Goal: Task Accomplishment & Management: Manage account settings

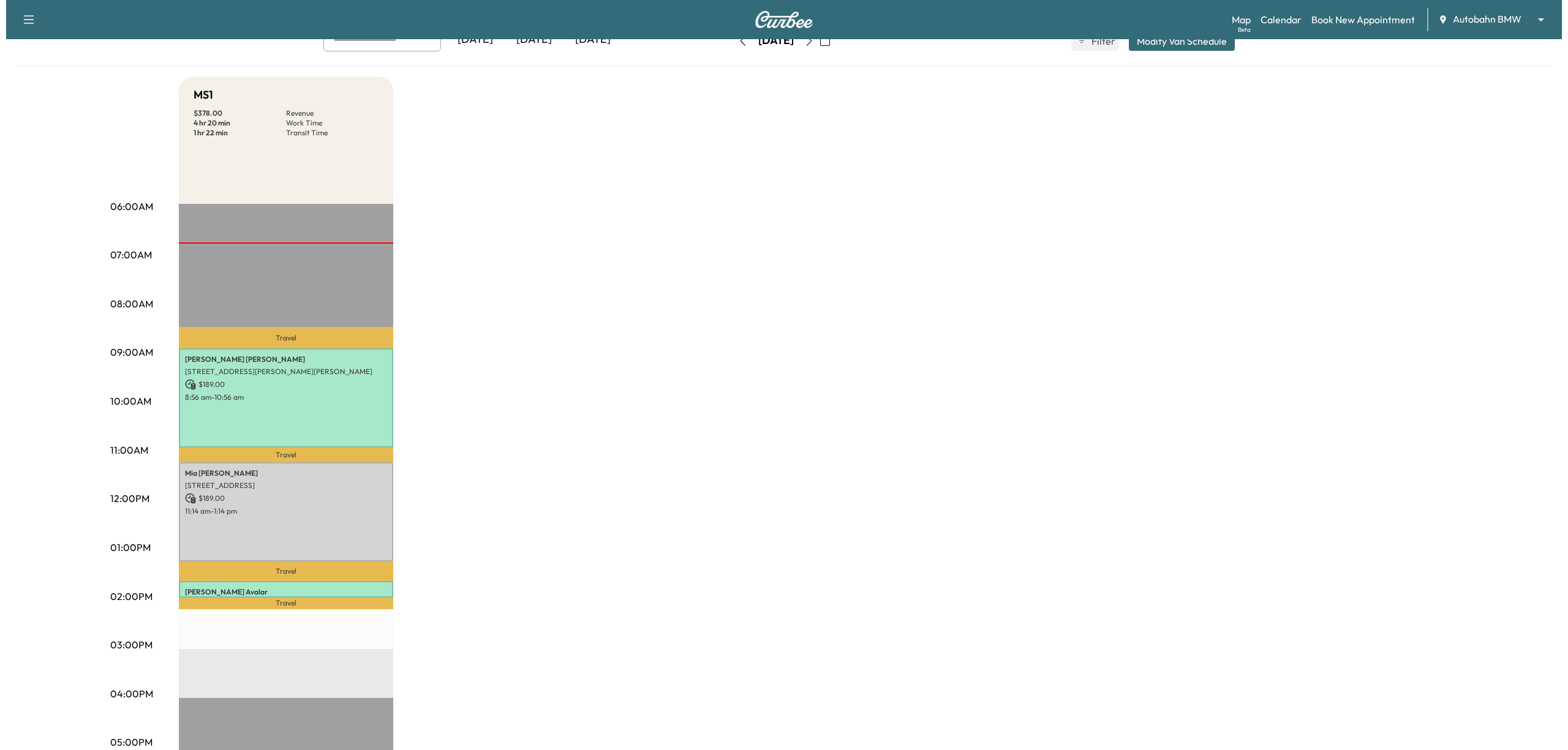
scroll to position [163, 0]
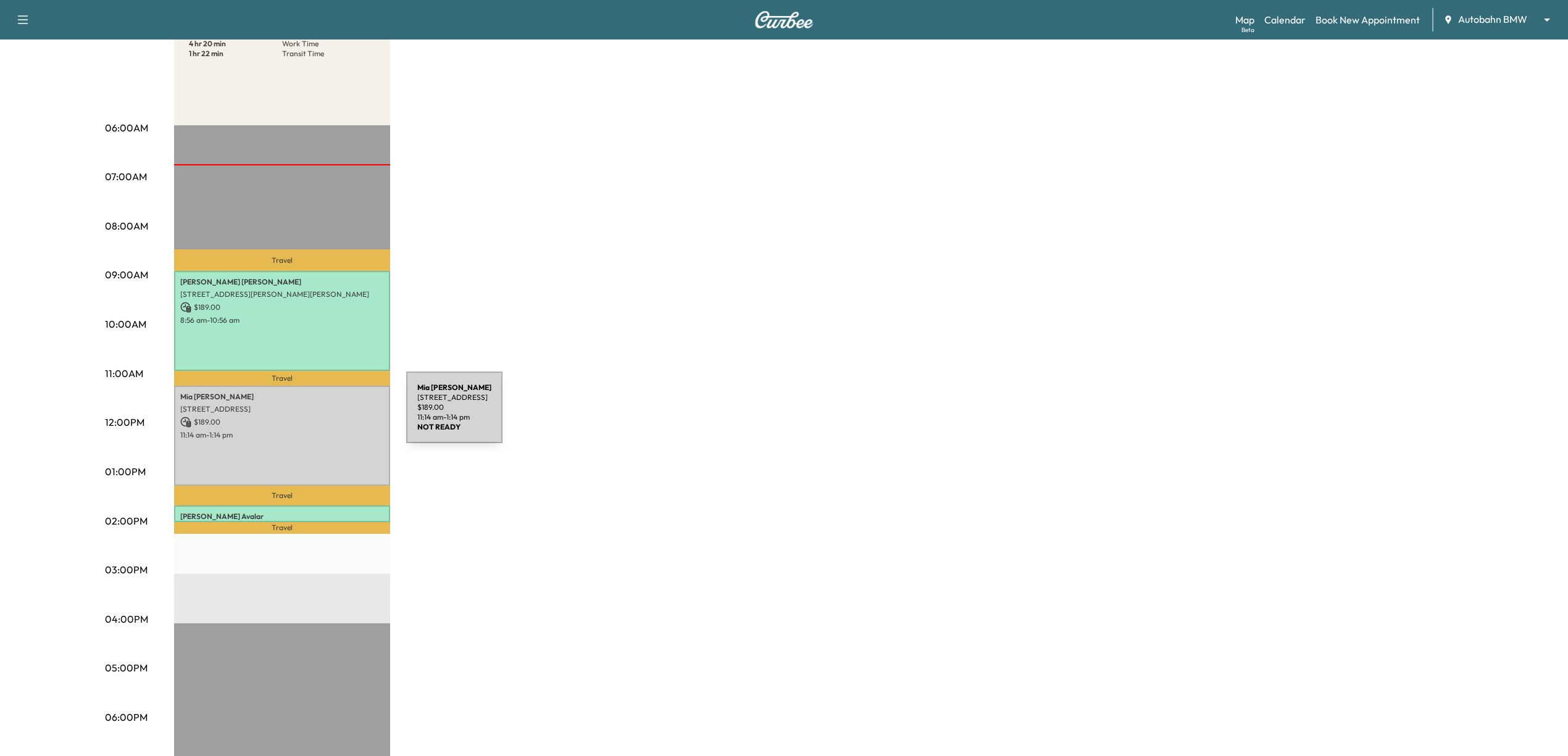
click at [312, 417] on p "$ 189.00" at bounding box center [282, 422] width 204 height 11
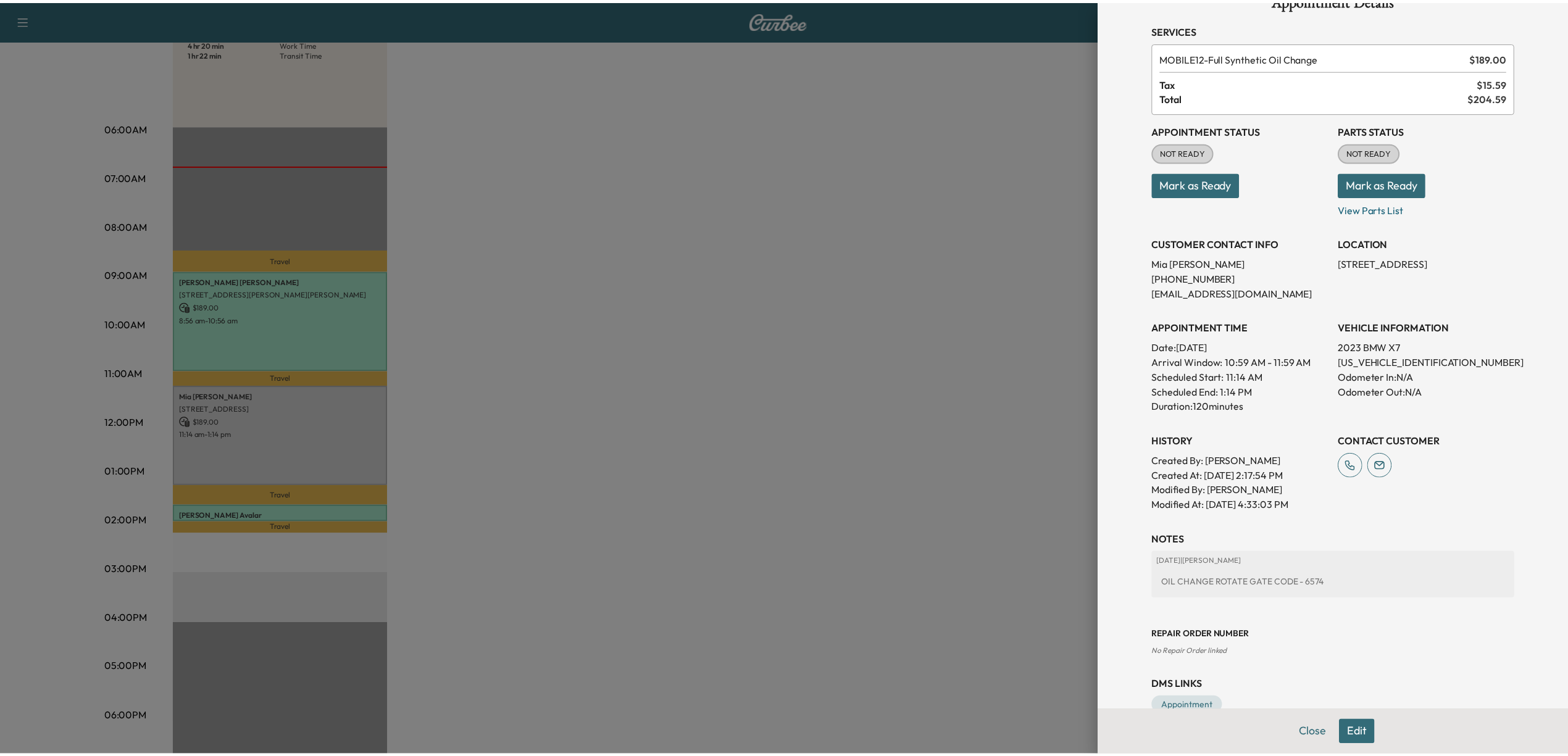
scroll to position [62, 0]
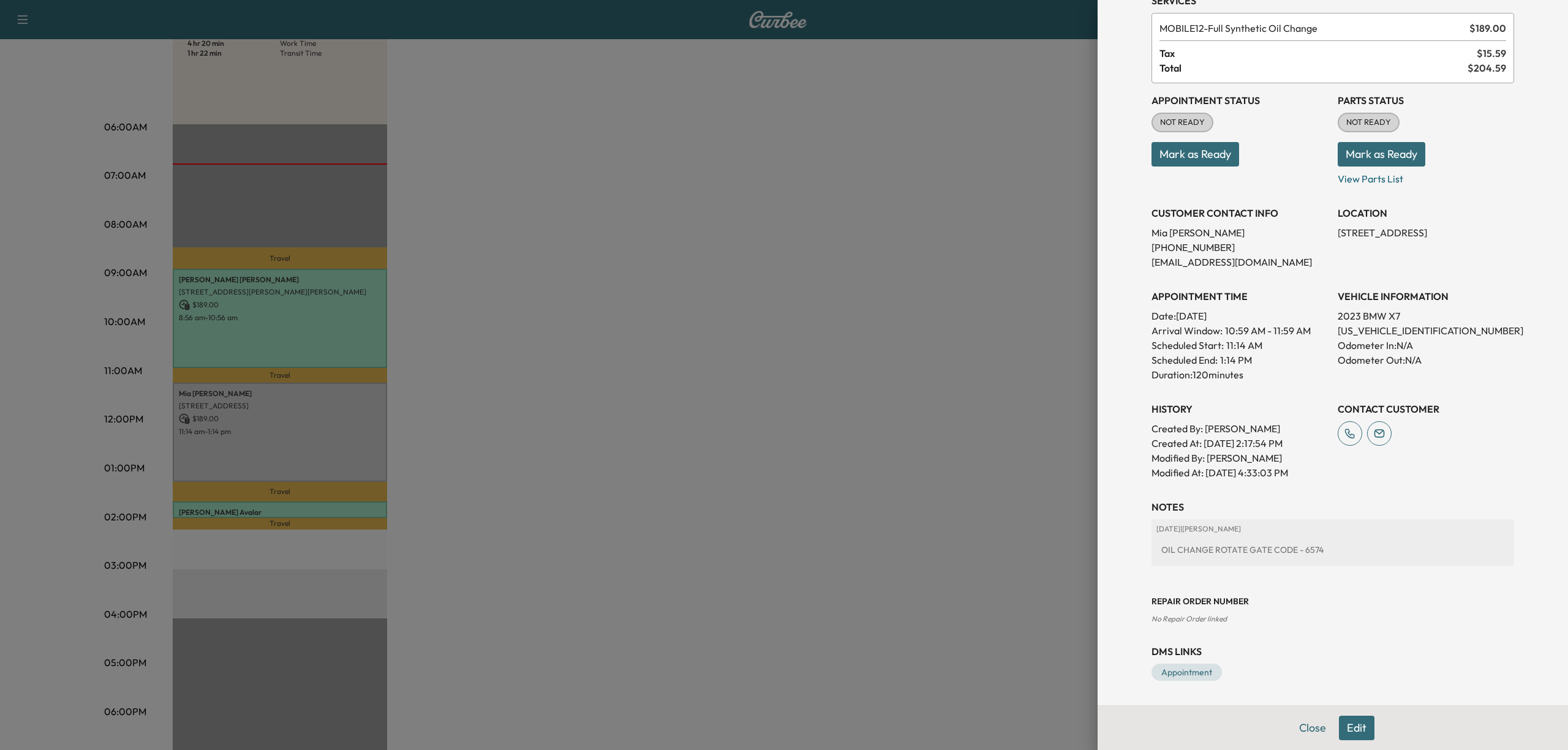
click at [928, 300] on div at bounding box center [784, 375] width 1568 height 750
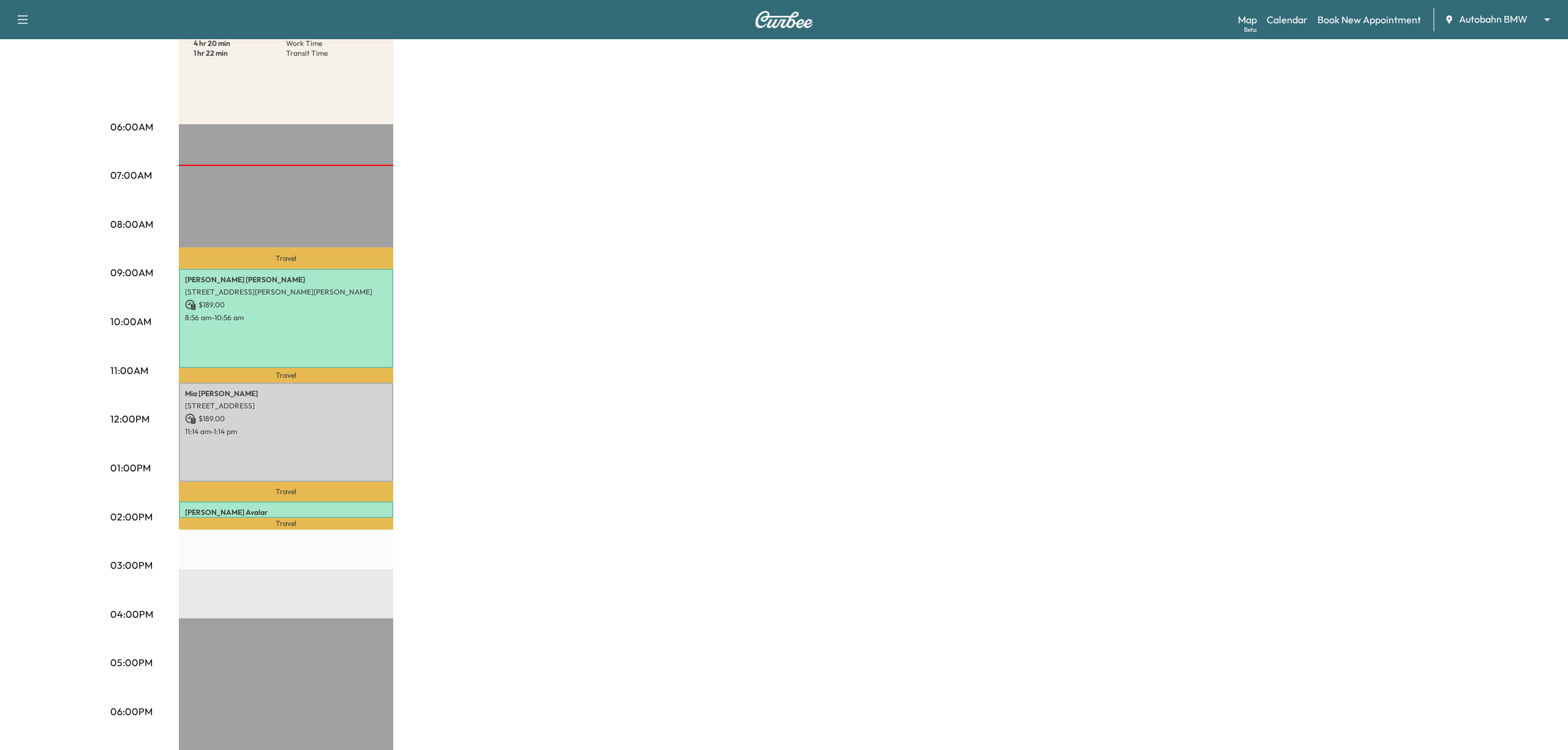
click at [1478, 15] on body "Support Log Out Map Beta Calendar Book New Appointment Autobahn BMW ******** ​ …" at bounding box center [784, 212] width 1568 height 750
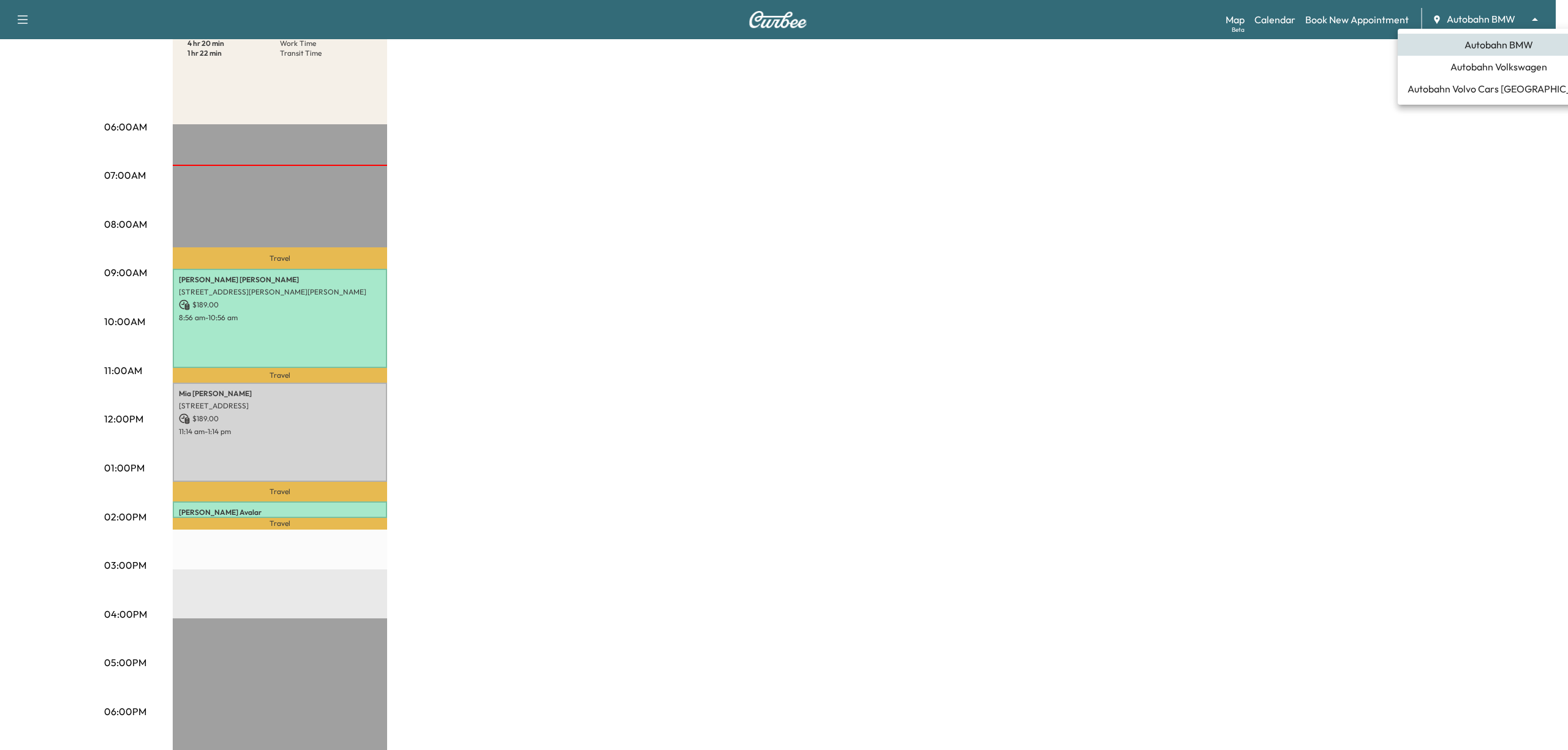
click at [1490, 67] on span "Autobahn Volkswagen" at bounding box center [1499, 66] width 97 height 15
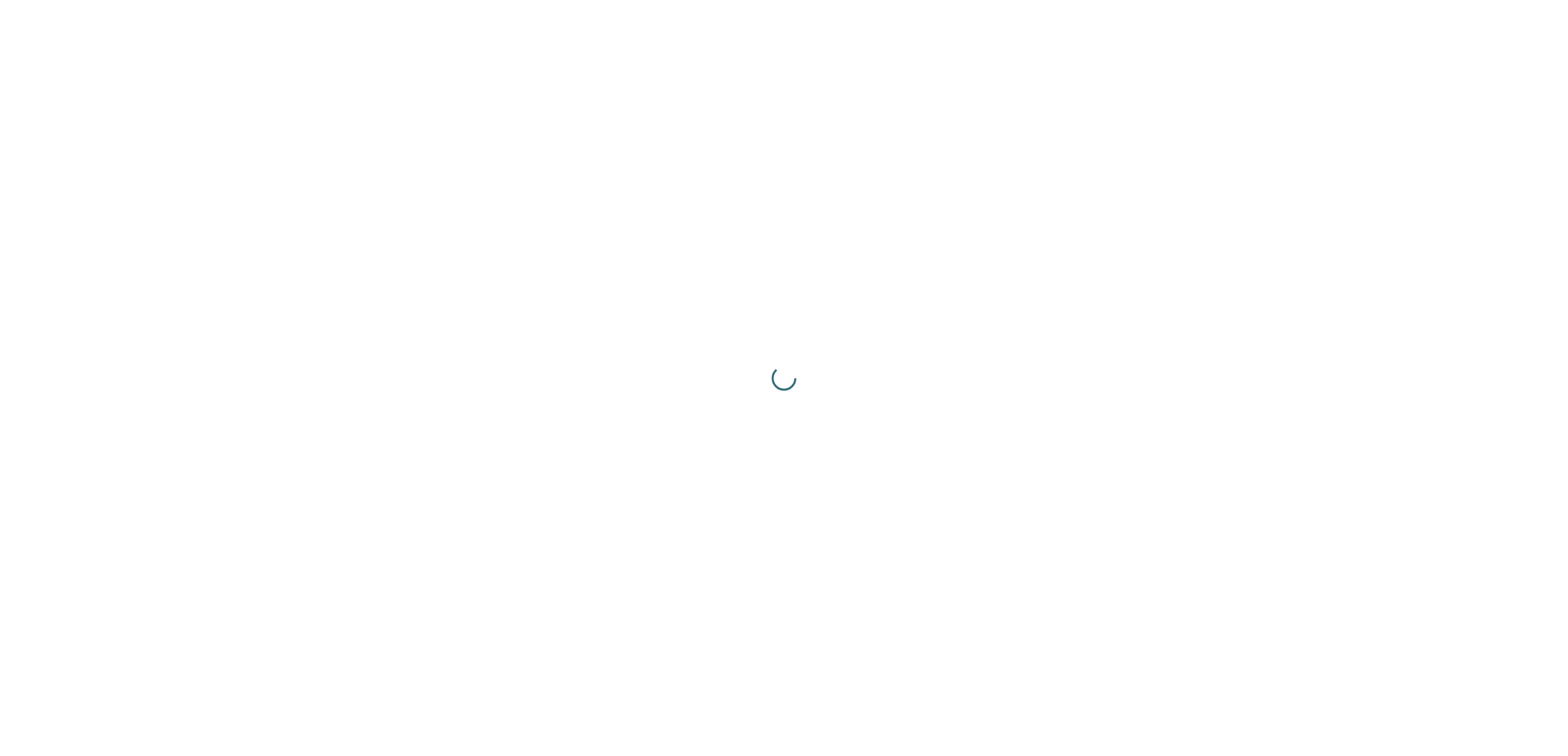
scroll to position [0, 0]
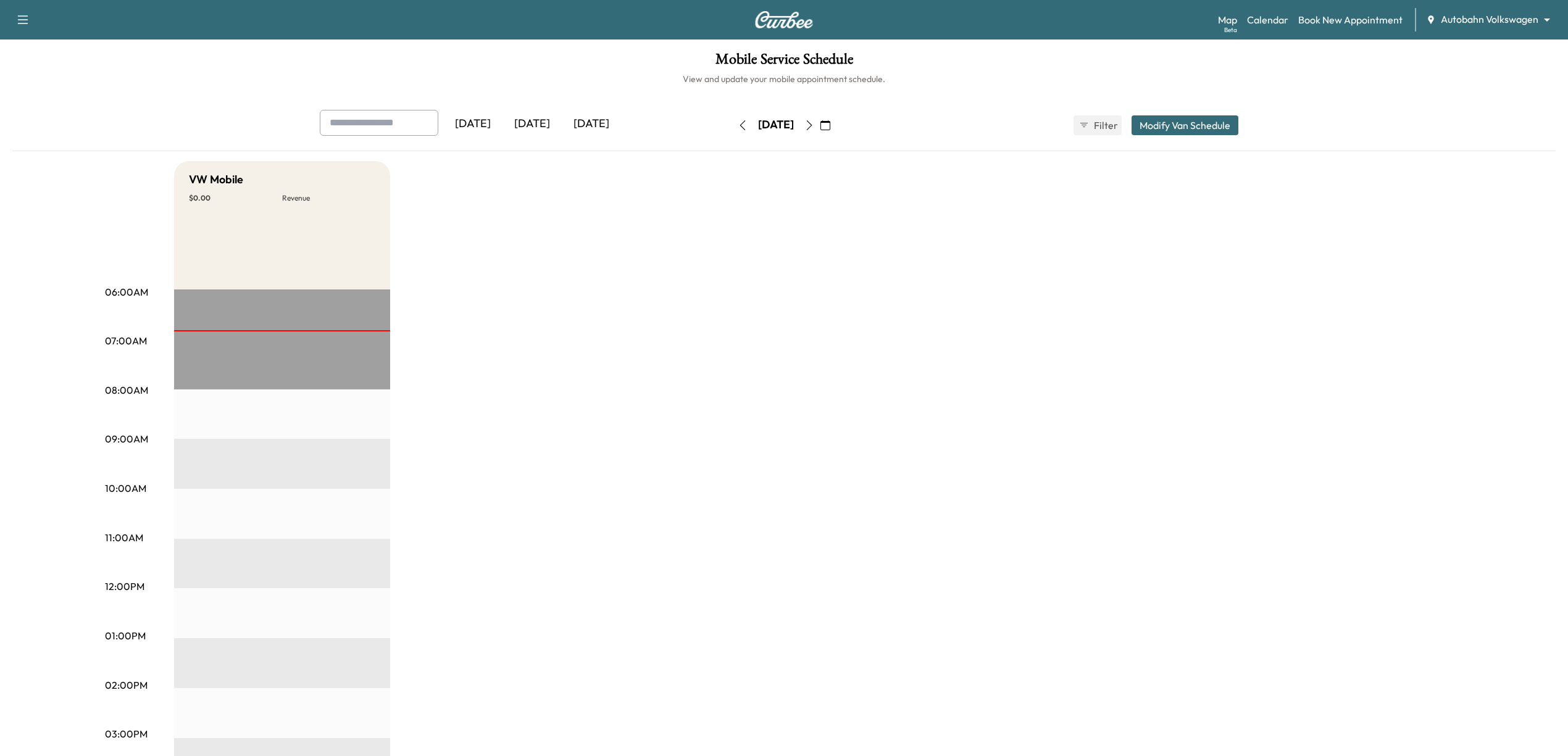
click at [1538, 23] on body "Support Log Out Map Beta Calendar Book New Appointment Autobahn Volkswagen ****…" at bounding box center [784, 378] width 1568 height 756
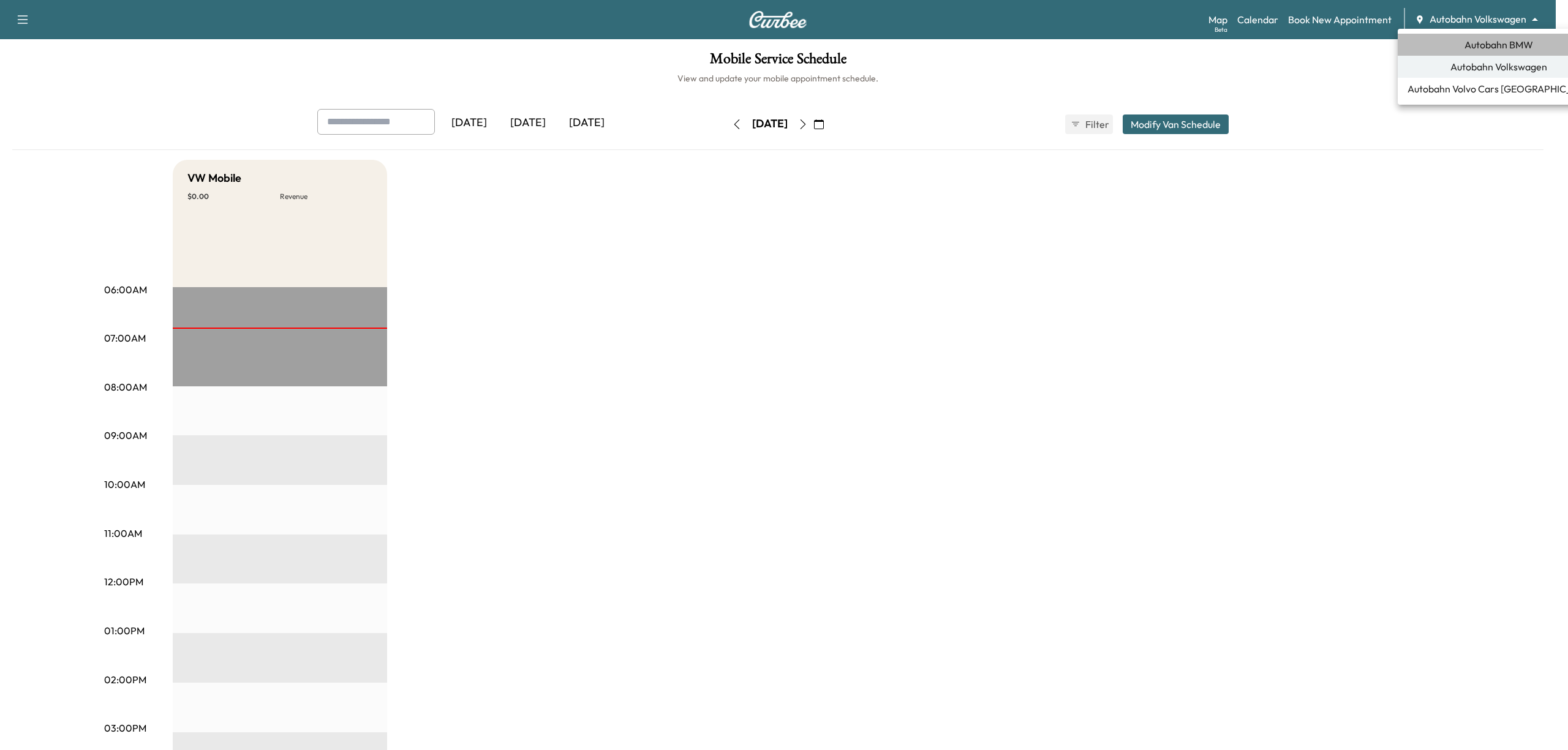
click at [1499, 52] on span "Autobahn BMW" at bounding box center [1499, 44] width 69 height 15
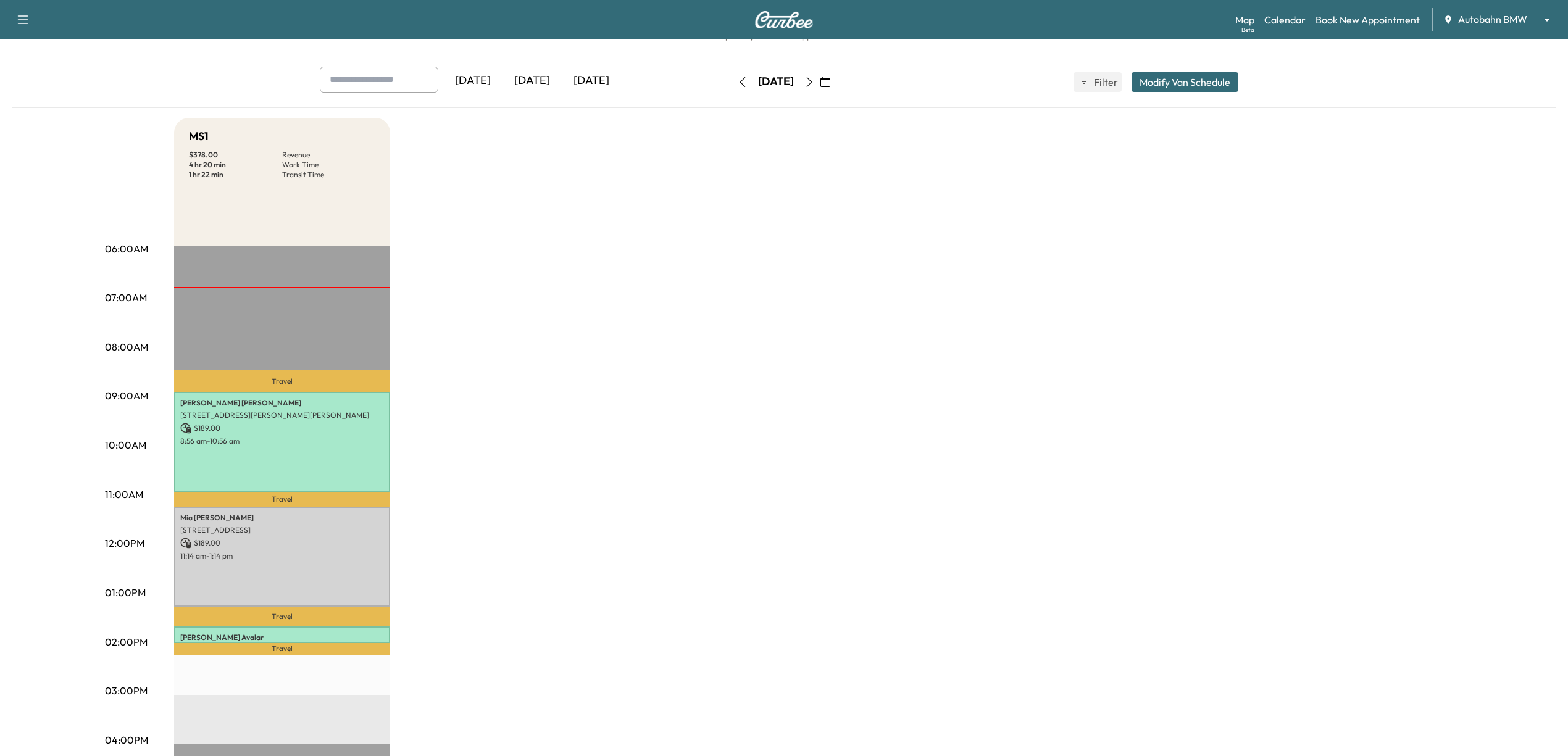
scroll to position [82, 0]
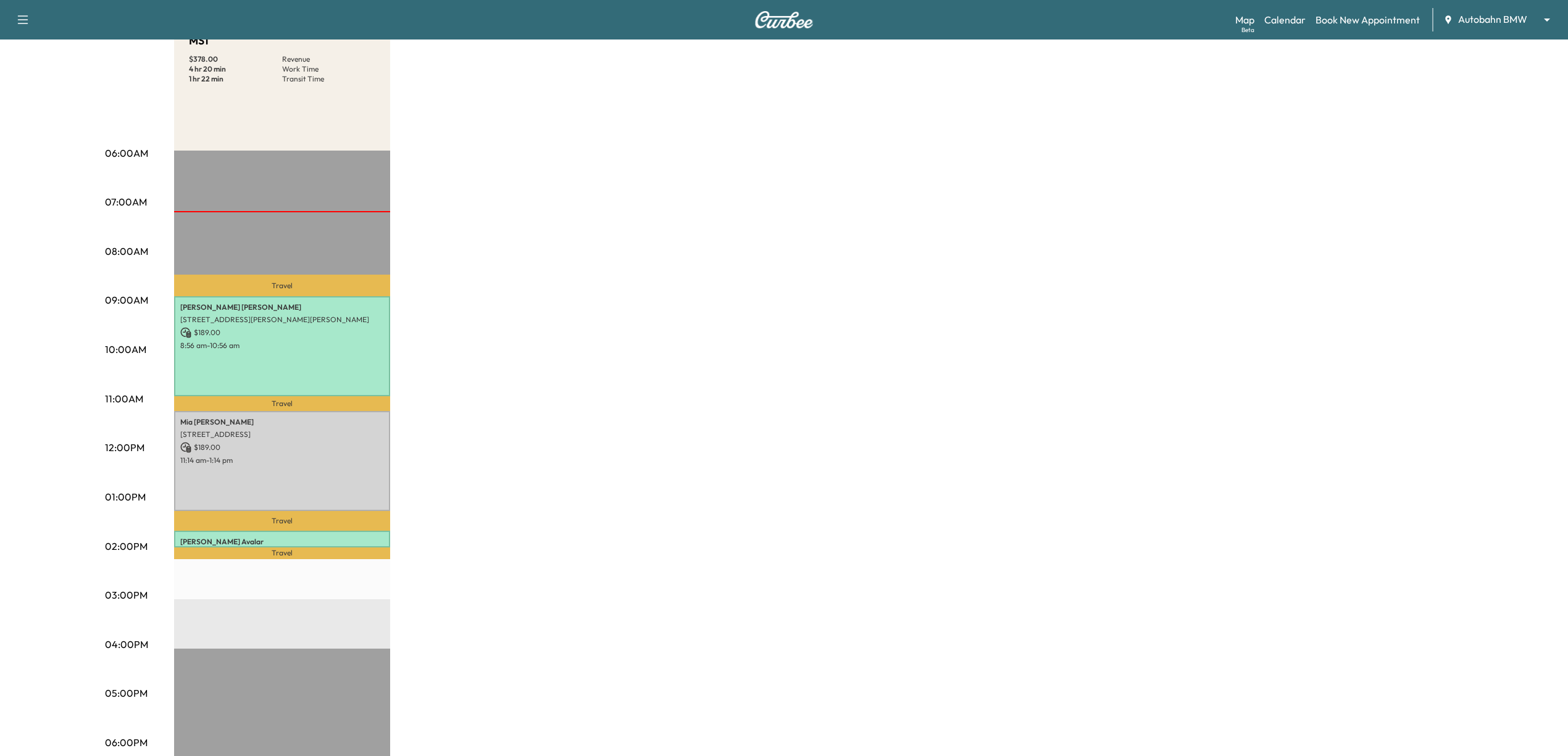
scroll to position [164, 0]
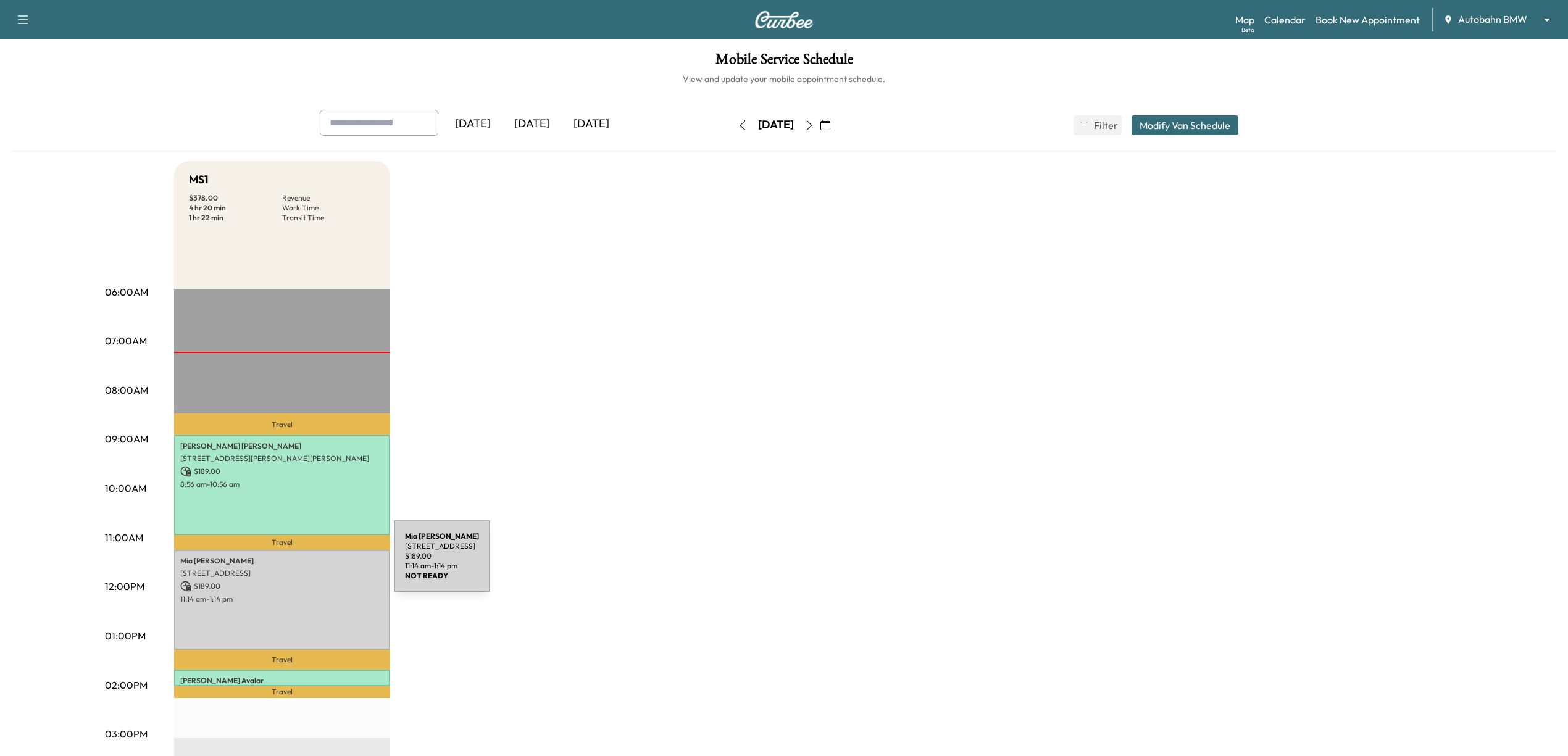
click at [302, 573] on p "[STREET_ADDRESS]" at bounding box center [282, 573] width 204 height 10
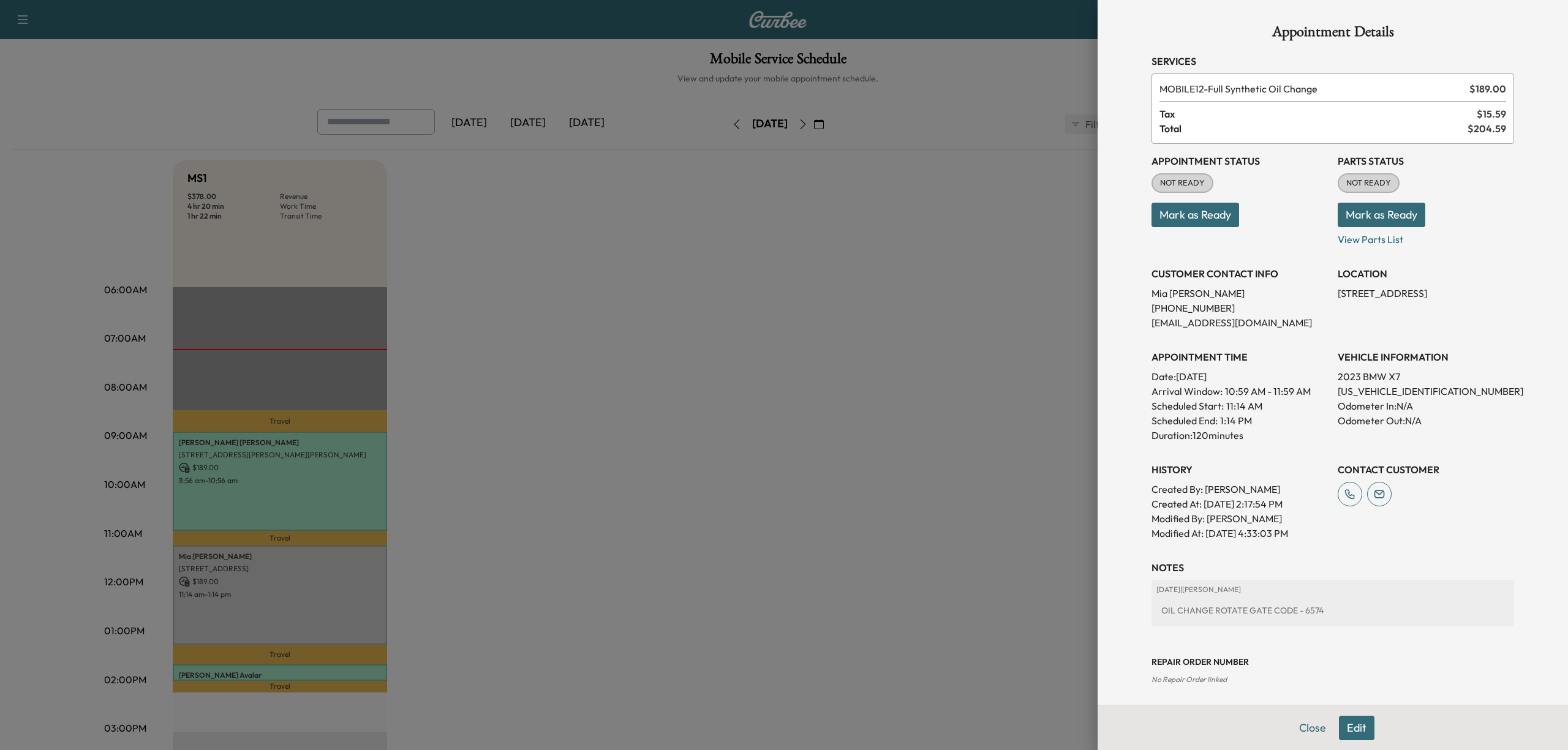
scroll to position [62, 0]
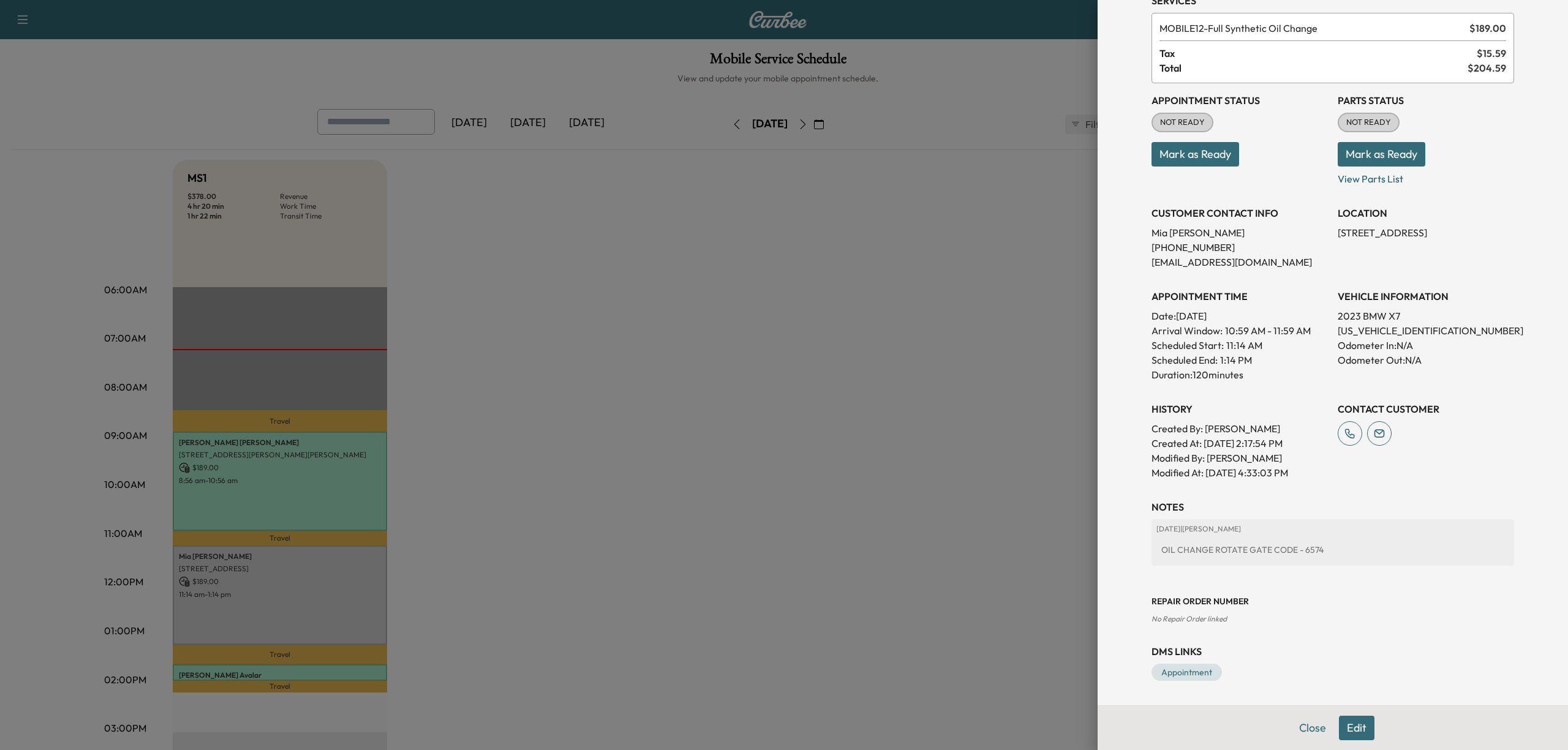
click at [1343, 721] on button "Edit" at bounding box center [1356, 728] width 36 height 24
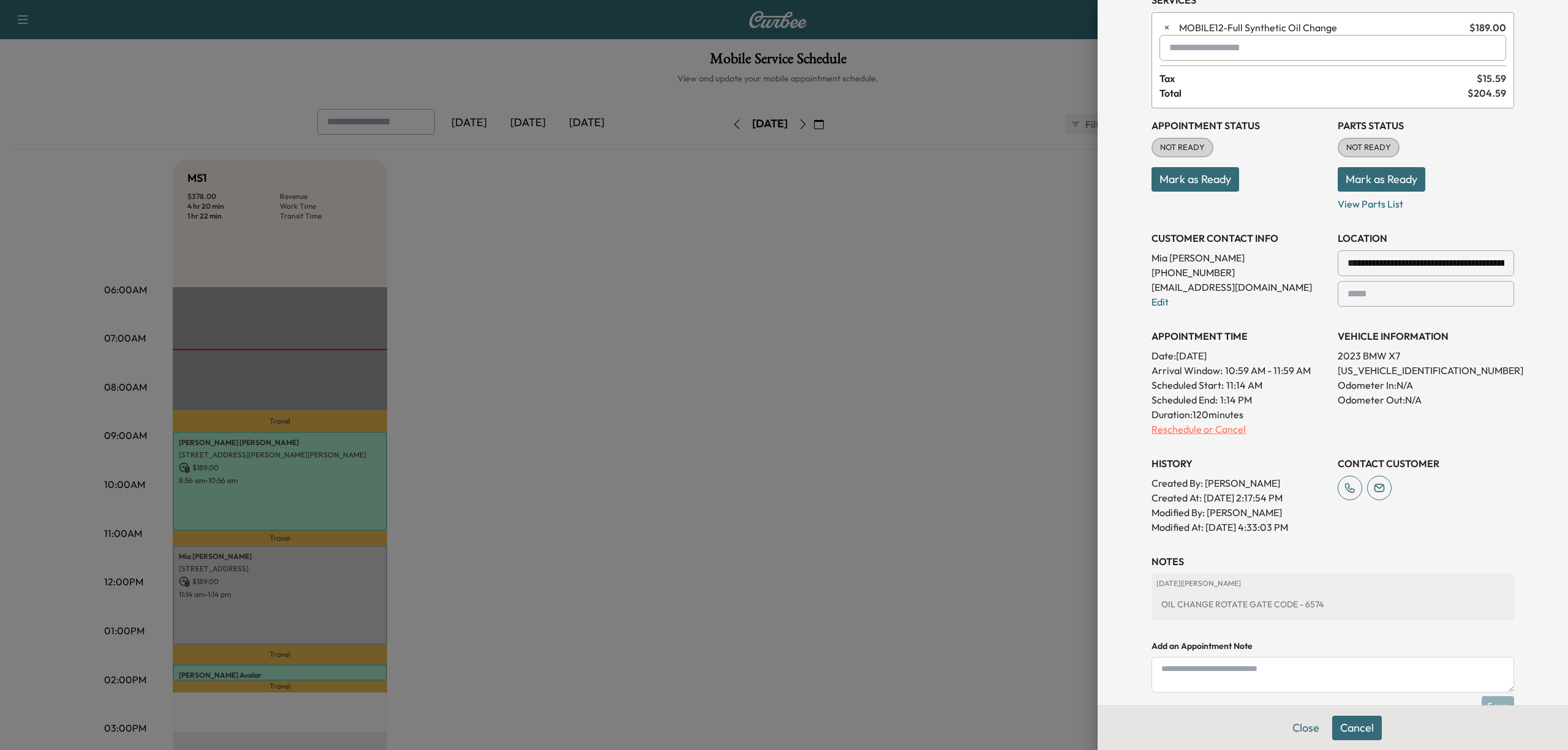
click at [1228, 429] on p "Reschedule or Cancel" at bounding box center [1239, 429] width 176 height 15
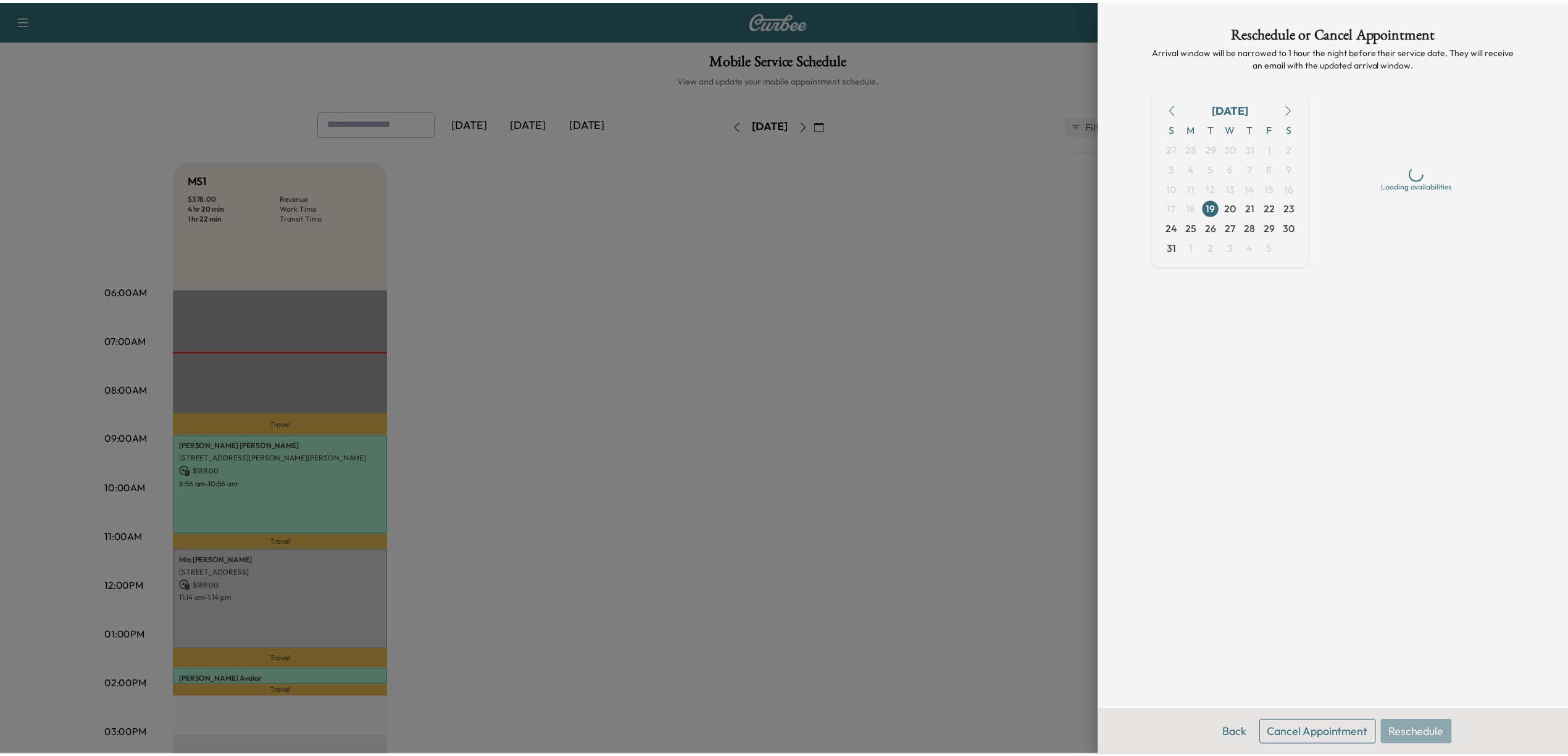
scroll to position [0, 0]
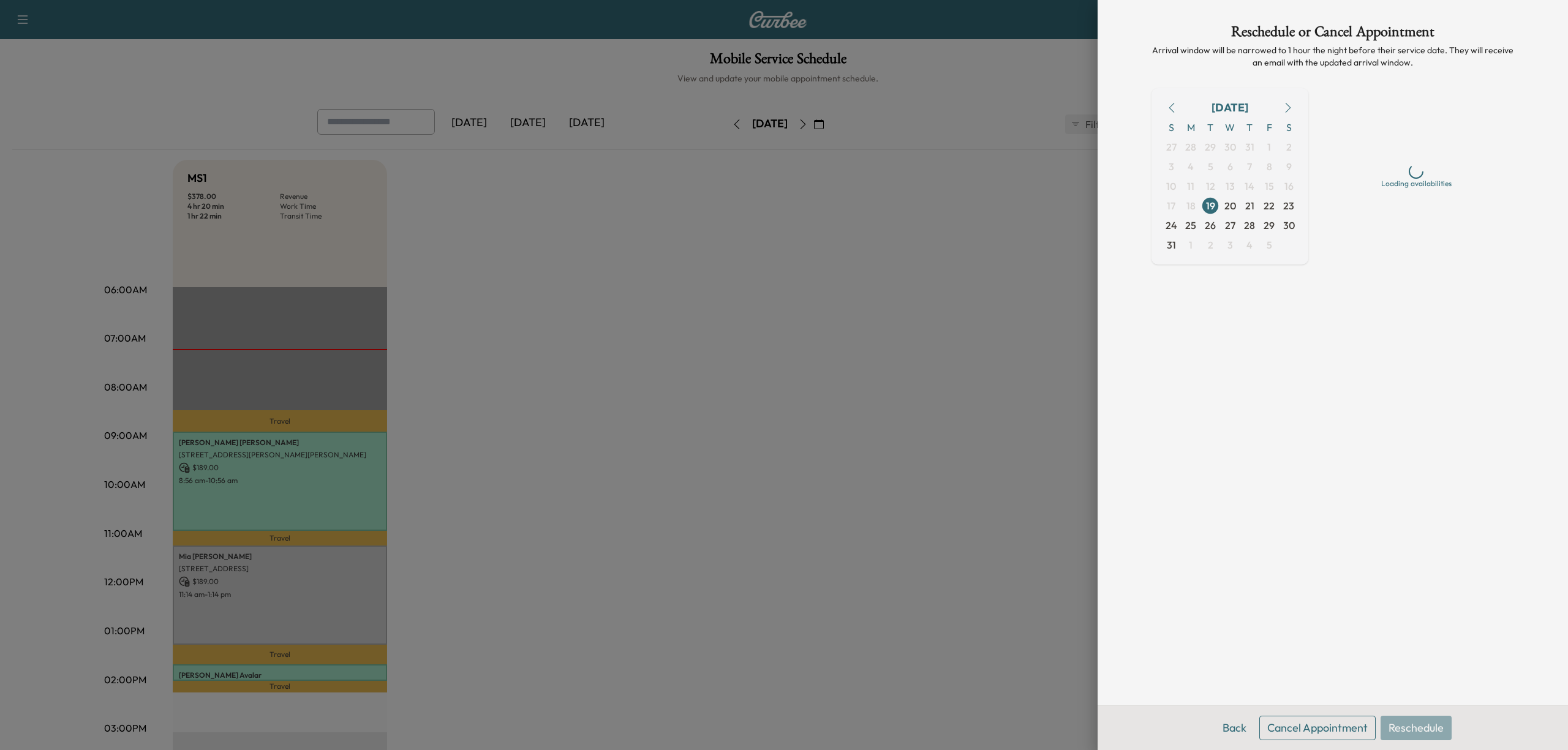
click at [1323, 733] on button "Cancel Appointment" at bounding box center [1317, 728] width 116 height 24
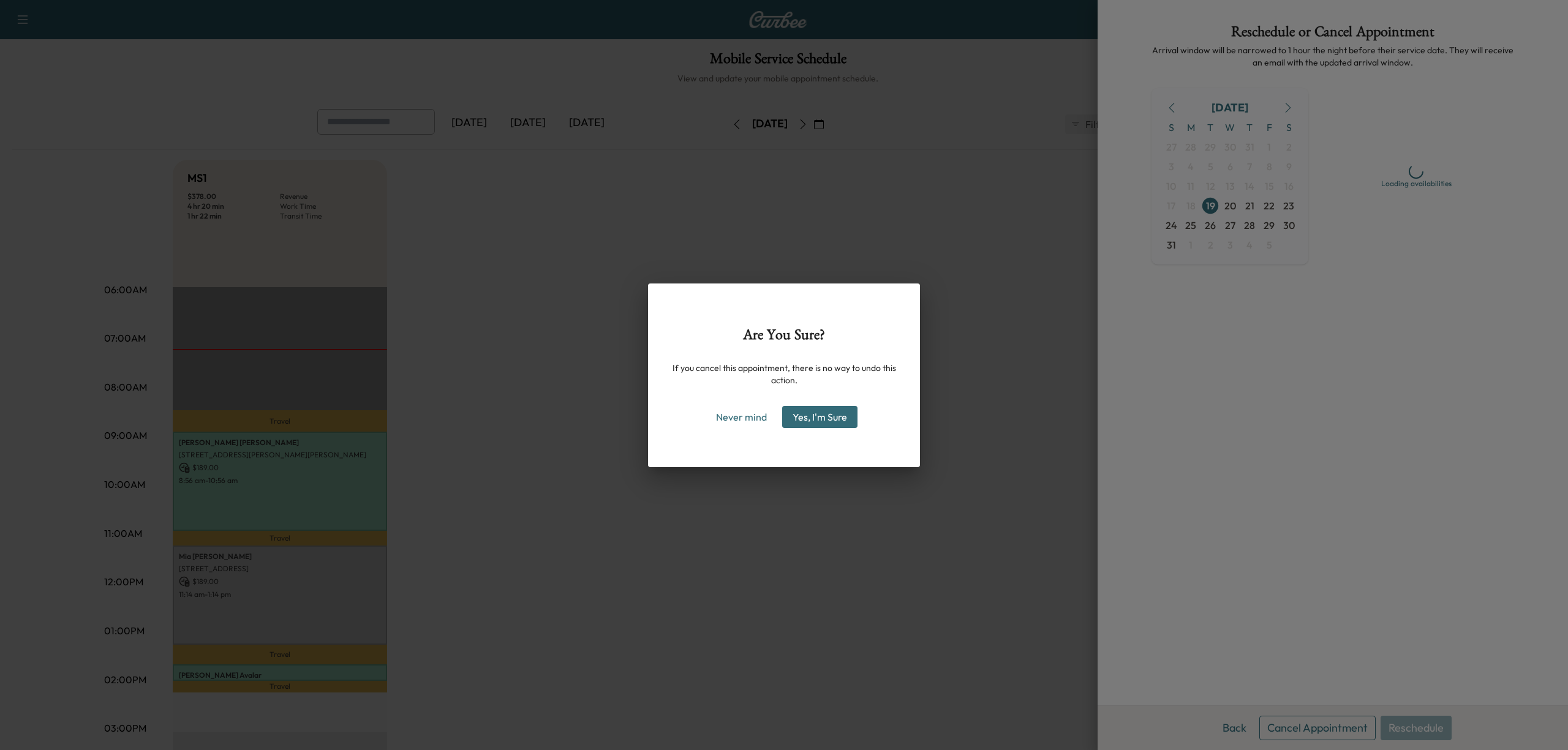
click at [828, 410] on button "Yes, I'm Sure" at bounding box center [820, 417] width 76 height 22
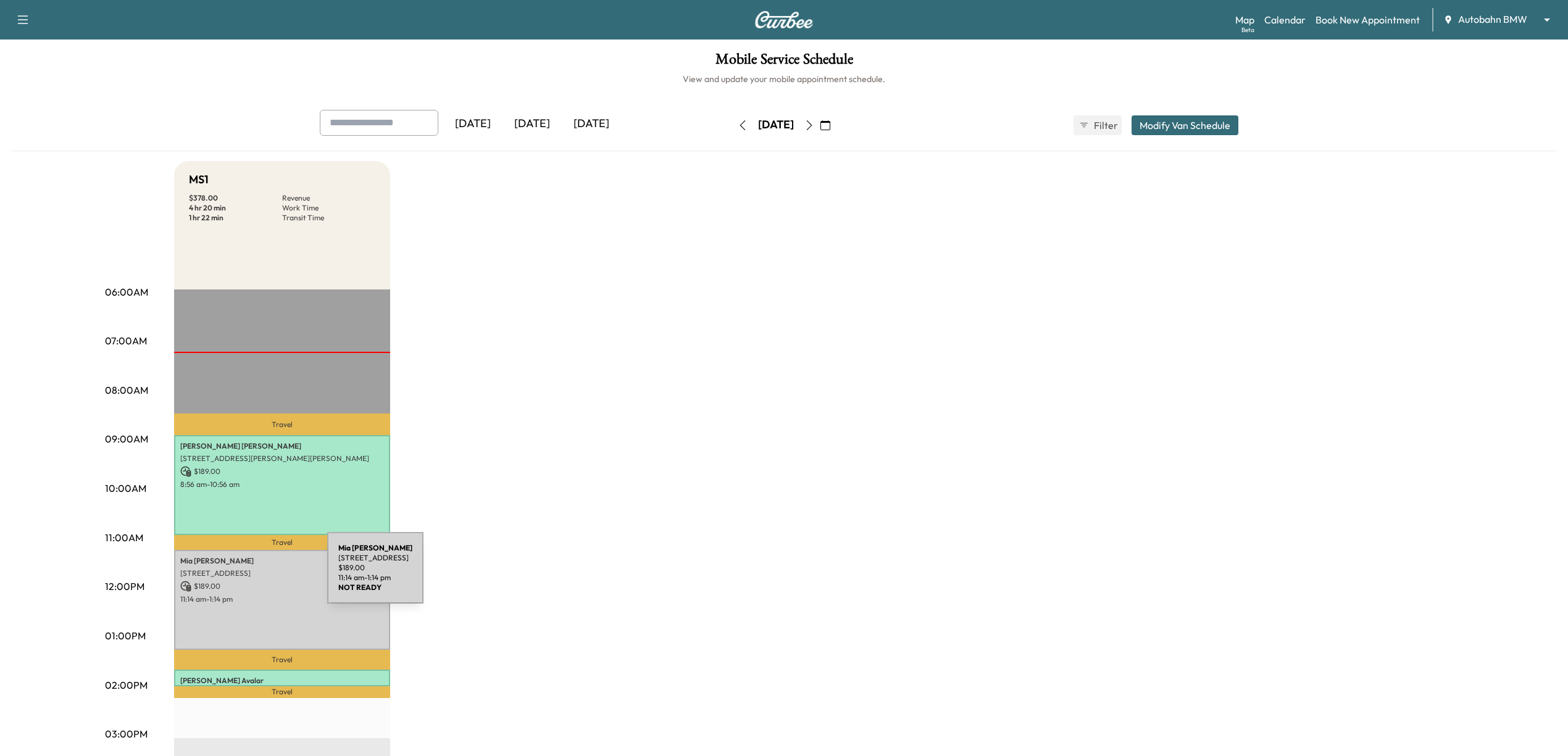
click at [253, 605] on div "Mia Mcdaniel 7816 ALEDO OAKS CT, FORT WORTH, TX 76126, USA $ 189.00 11:14 am - …" at bounding box center [282, 600] width 216 height 100
